Goal: Task Accomplishment & Management: Use online tool/utility

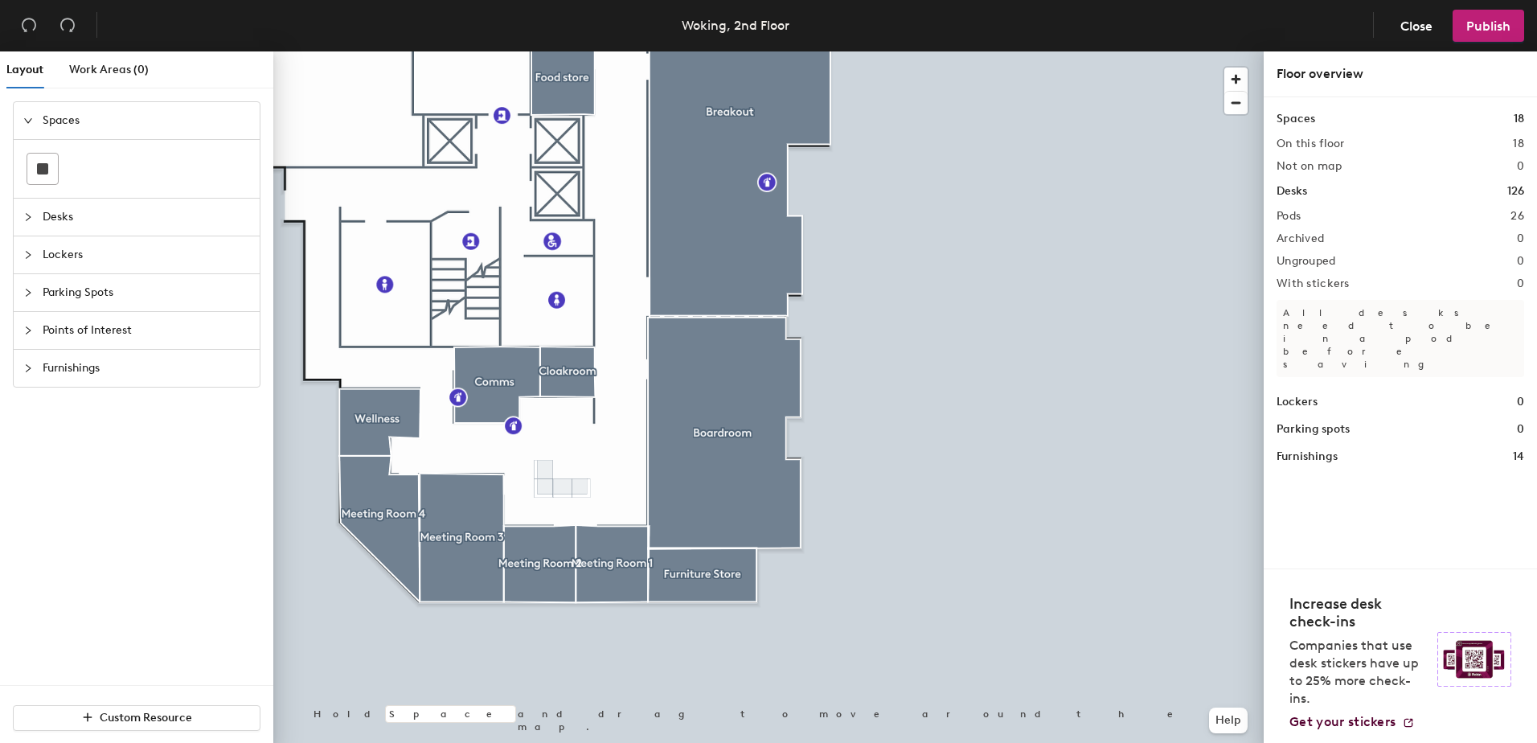
click at [1411, 610] on div "Layout Work Areas (0) Spaces Desks Lockers Parking Spots Points of Interest Fur…" at bounding box center [768, 400] width 1537 height 698
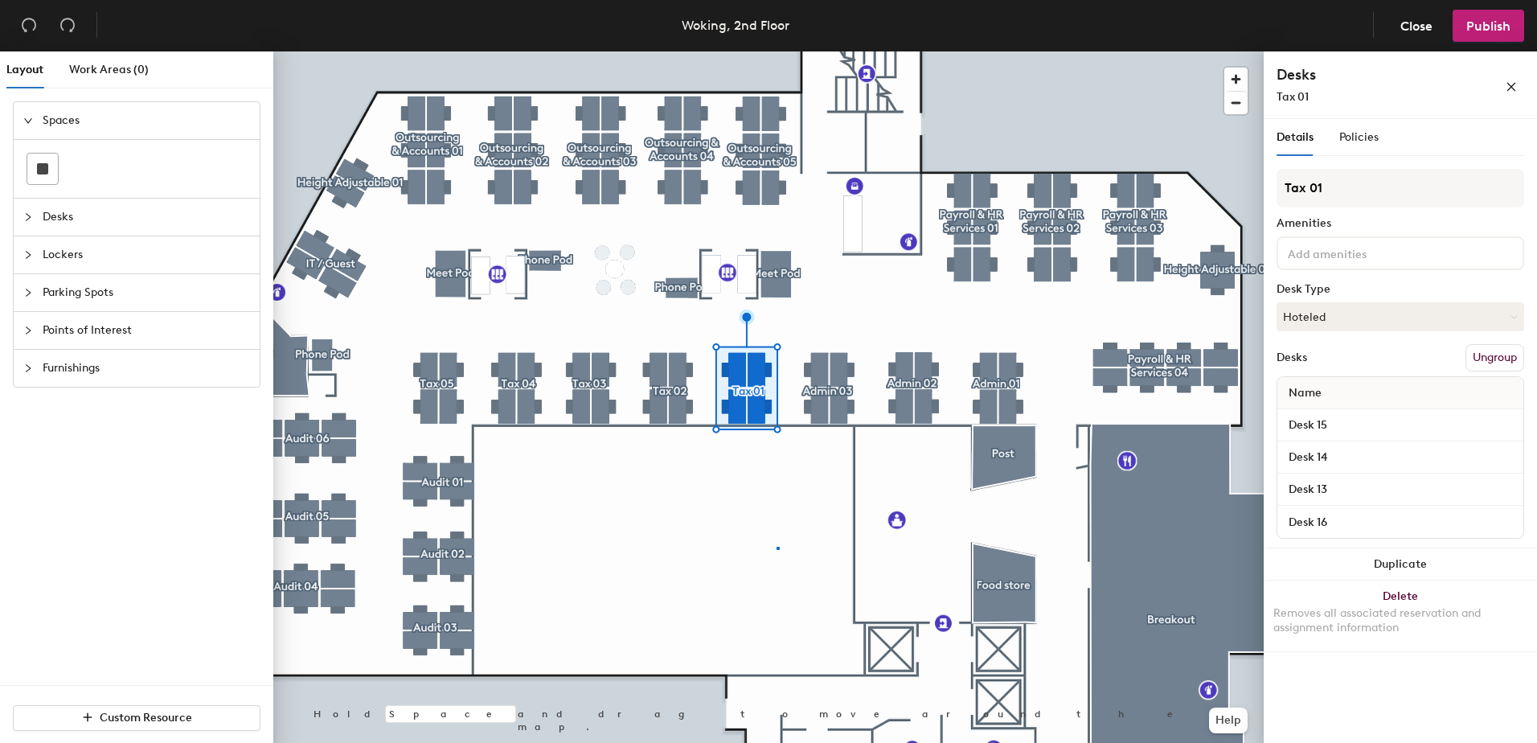
click at [777, 51] on div at bounding box center [768, 51] width 991 height 0
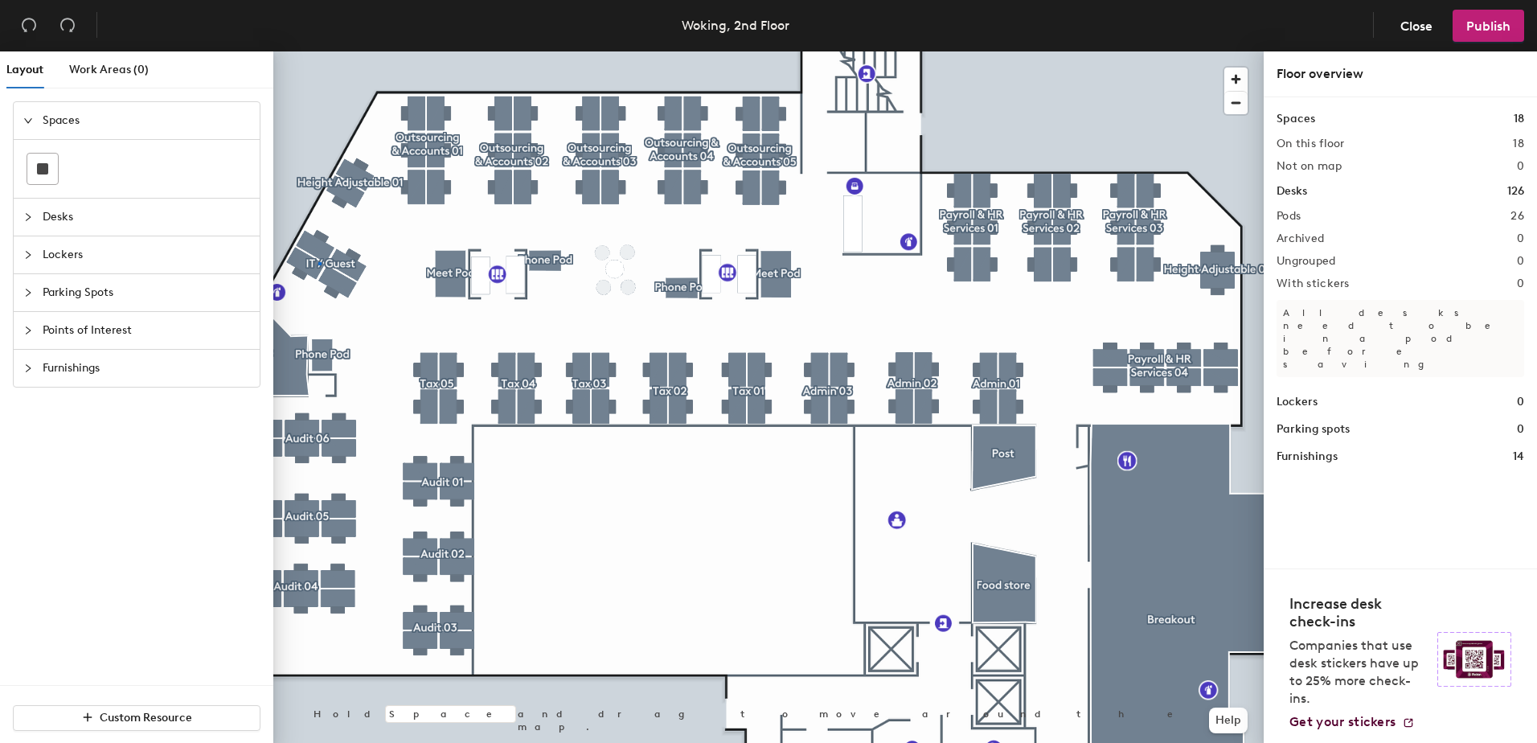
click at [319, 51] on div at bounding box center [768, 51] width 991 height 0
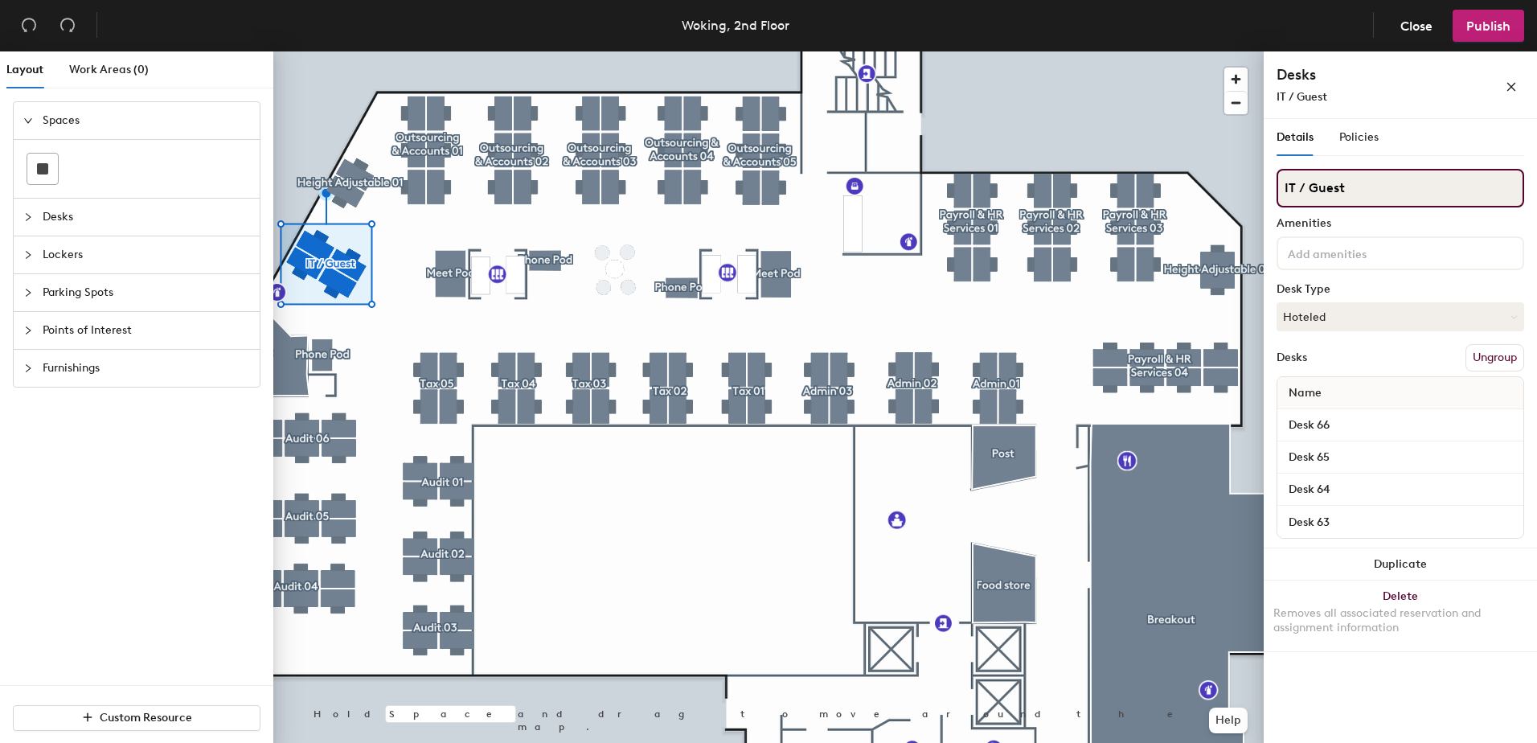
click at [1348, 195] on input "IT / Guest" at bounding box center [1401, 188] width 248 height 39
click at [1021, 128] on div "Layout Work Areas (0) Spaces Desks Lockers Parking Spots Points of Interest Fur…" at bounding box center [768, 400] width 1537 height 698
type input "OBS 01"
click at [1419, 20] on span "Close" at bounding box center [1417, 25] width 32 height 15
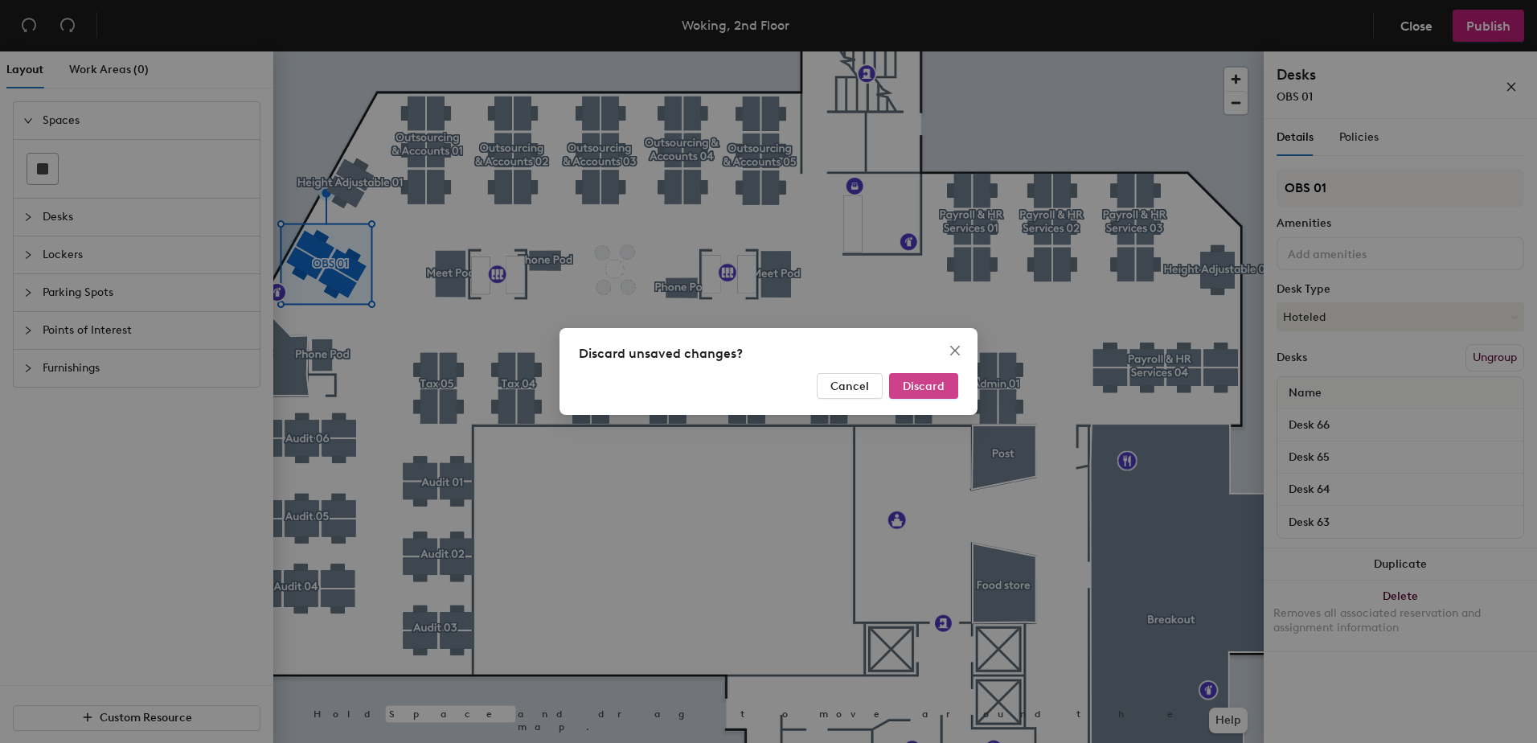
click at [927, 388] on span "Discard" at bounding box center [924, 387] width 42 height 14
